Goal: Use online tool/utility

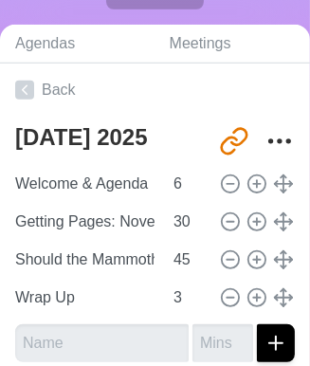
scroll to position [384, 0]
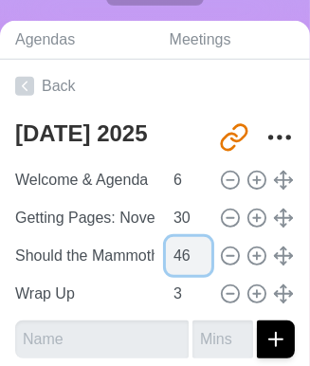
click at [197, 249] on input "46" at bounding box center [189, 256] width 46 height 38
click at [197, 249] on input "47" at bounding box center [189, 256] width 46 height 38
click at [197, 249] on input "48" at bounding box center [189, 256] width 46 height 38
click at [197, 249] on input "49" at bounding box center [189, 256] width 46 height 38
type input "50"
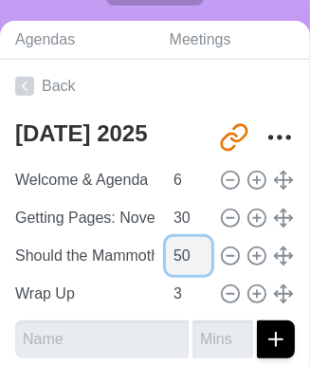
click at [197, 249] on input "50" at bounding box center [189, 256] width 46 height 38
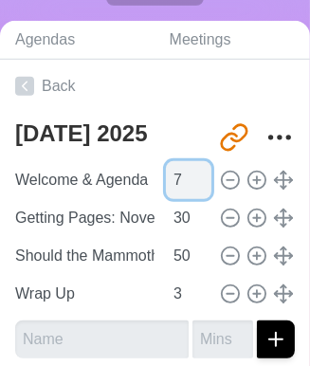
type input "7"
click at [194, 173] on input "7" at bounding box center [189, 180] width 46 height 38
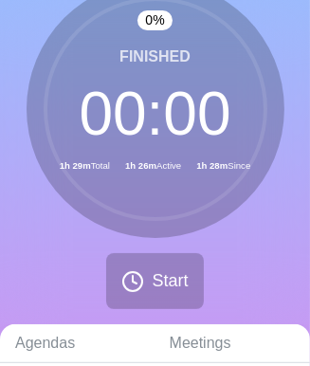
scroll to position [124, 0]
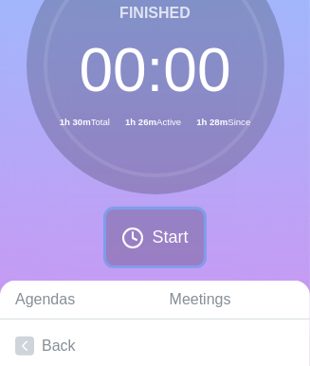
click at [168, 225] on span "Start" at bounding box center [170, 238] width 36 height 26
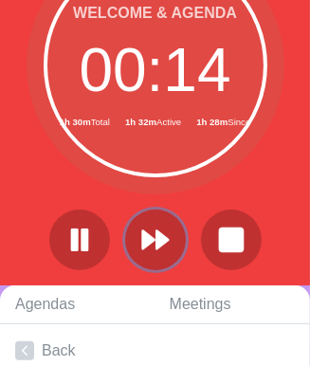
click at [168, 225] on icon at bounding box center [155, 240] width 30 height 30
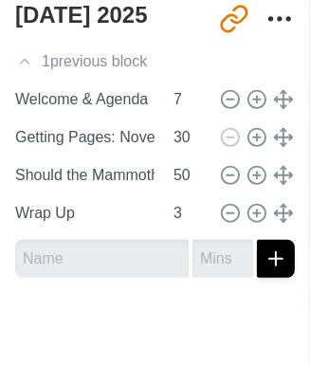
scroll to position [0, 0]
